Goal: Go to known website: Access a specific website the user already knows

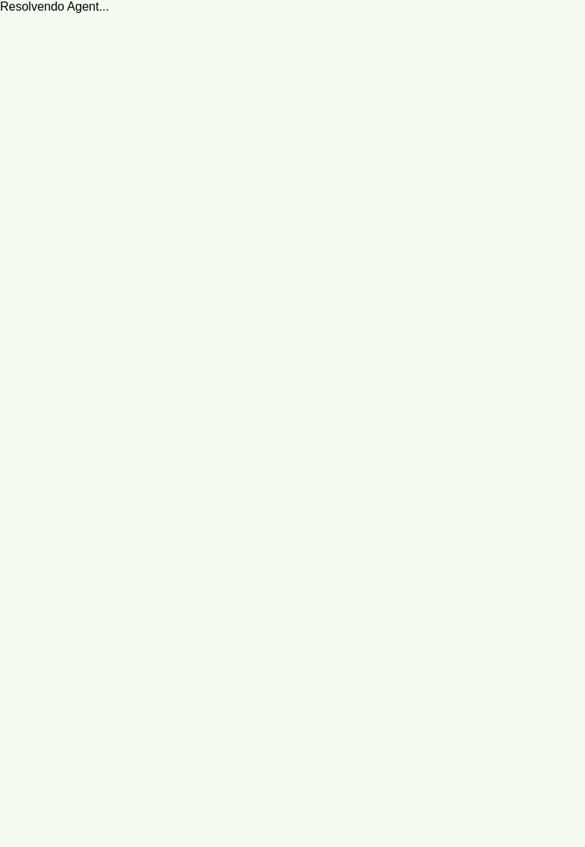
click at [96, 8] on robot-service-page at bounding box center [292, 423] width 585 height 847
click at [117, 10] on robot-service-page at bounding box center [292, 423] width 585 height 847
click at [409, 221] on robot-service-page at bounding box center [292, 423] width 585 height 847
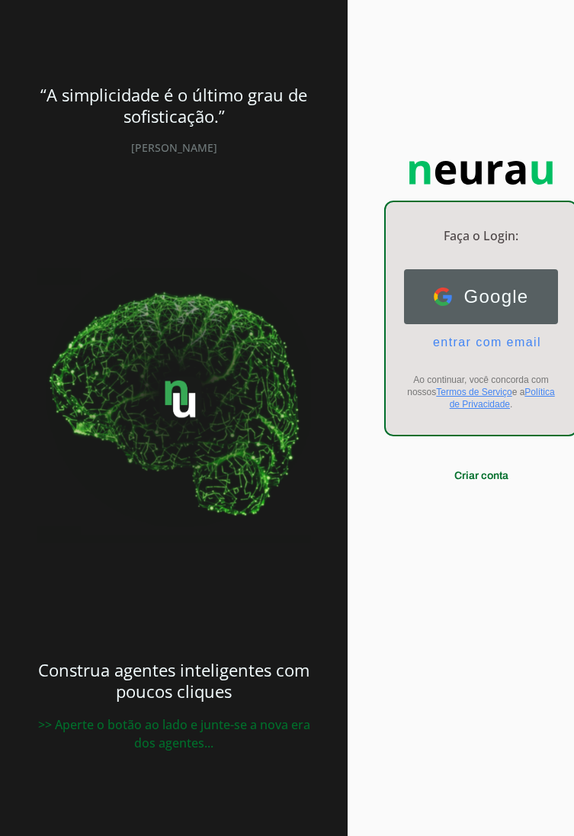
click at [464, 293] on span "Google" at bounding box center [490, 296] width 77 height 21
